Goal: Task Accomplishment & Management: Use online tool/utility

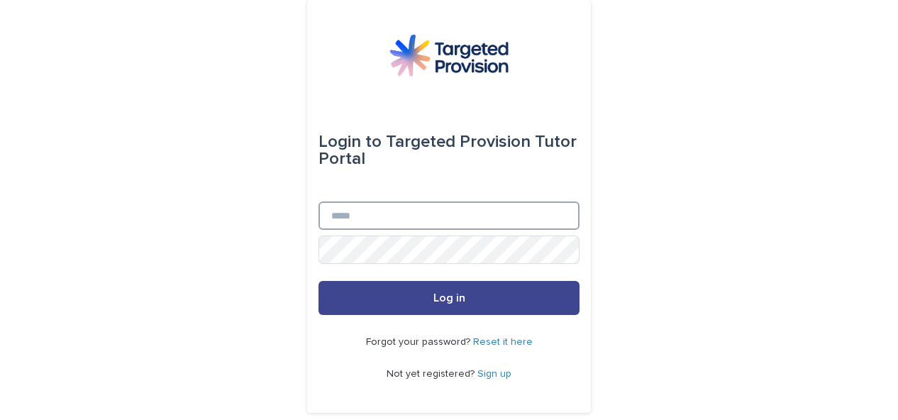
type input "**********"
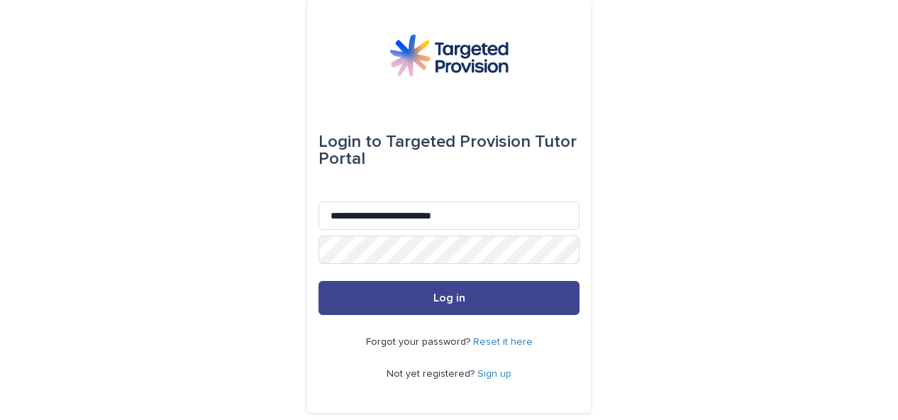
click at [356, 304] on button "Log in" at bounding box center [449, 298] width 261 height 34
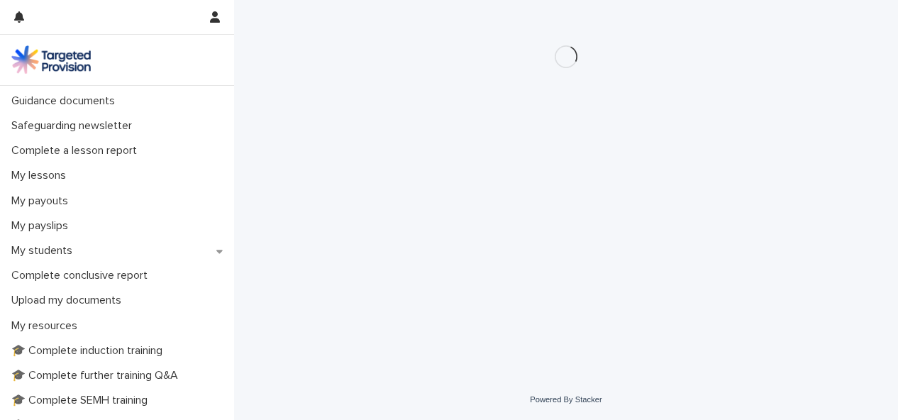
scroll to position [179, 0]
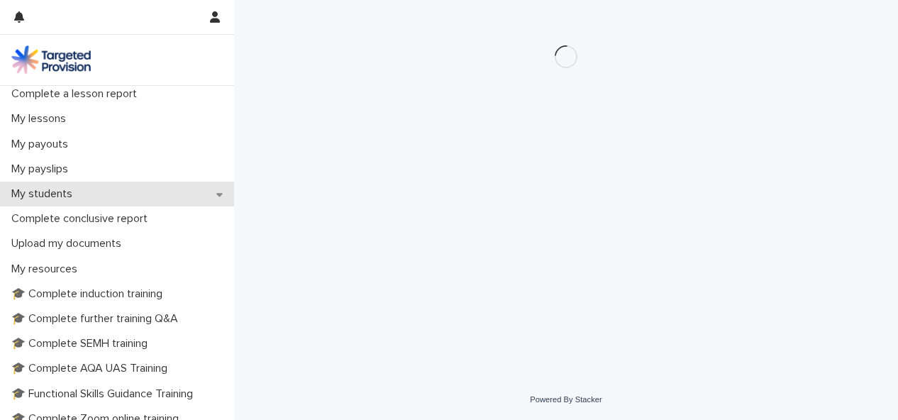
click at [104, 189] on div "My students" at bounding box center [117, 194] width 234 height 25
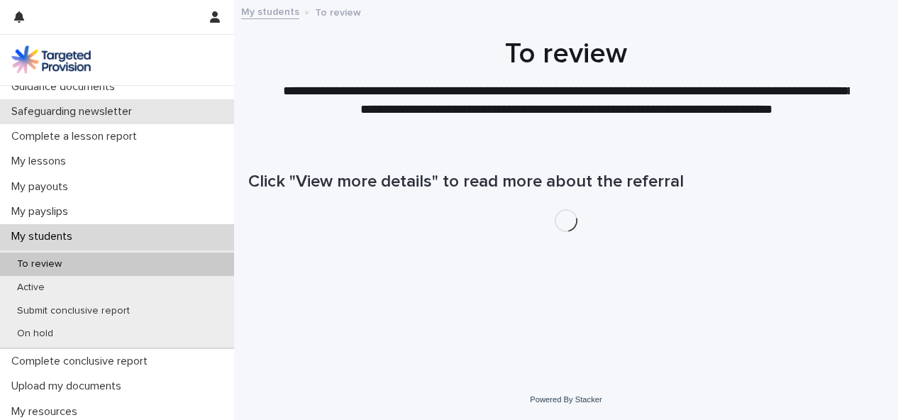
scroll to position [137, 0]
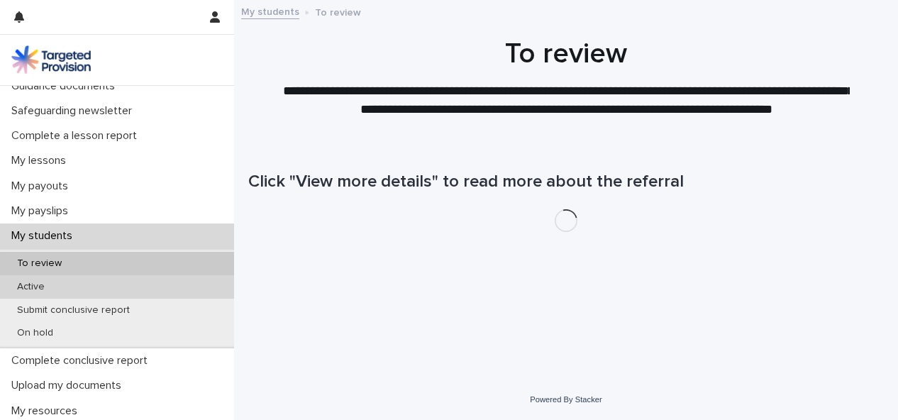
click at [162, 281] on div "Active" at bounding box center [117, 286] width 234 height 23
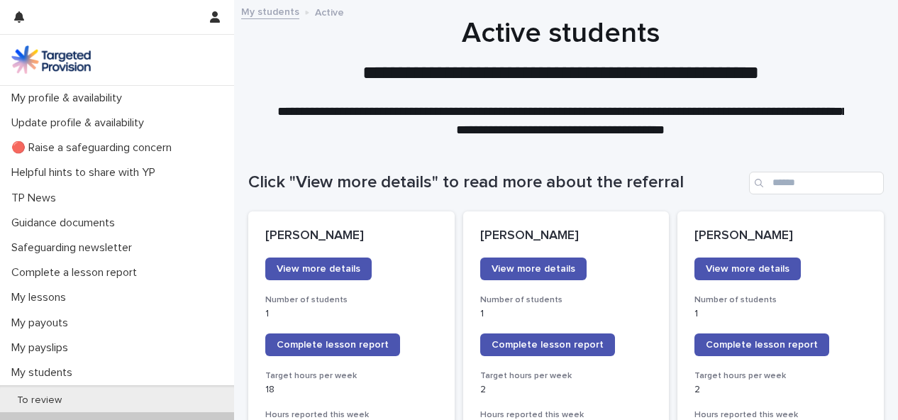
scroll to position [150, 0]
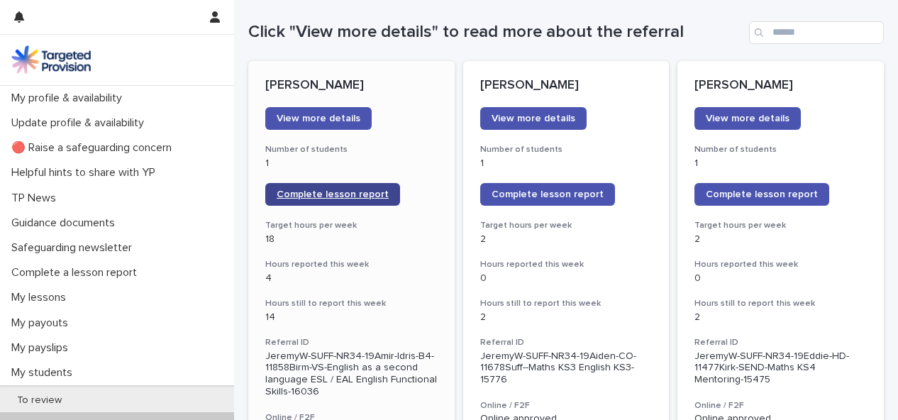
click at [333, 196] on span "Complete lesson report" at bounding box center [333, 194] width 112 height 10
